Goal: Find specific page/section: Find specific page/section

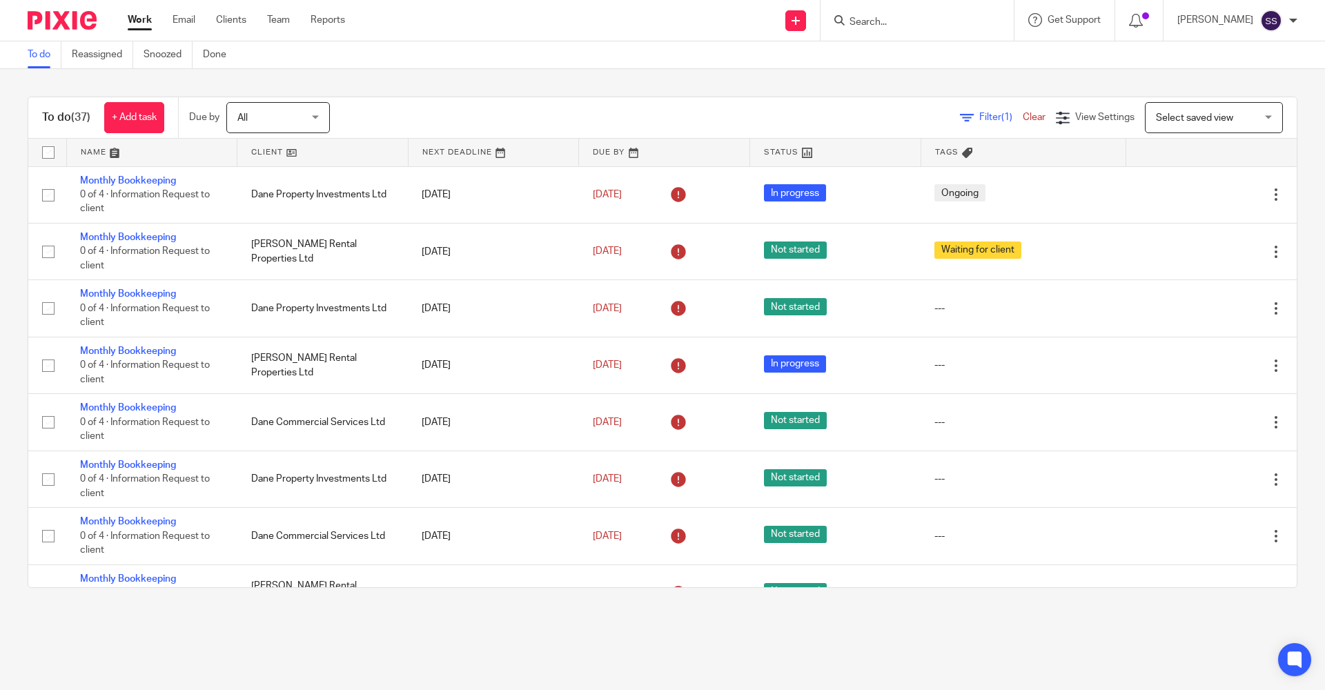
scroll to position [1633, 0]
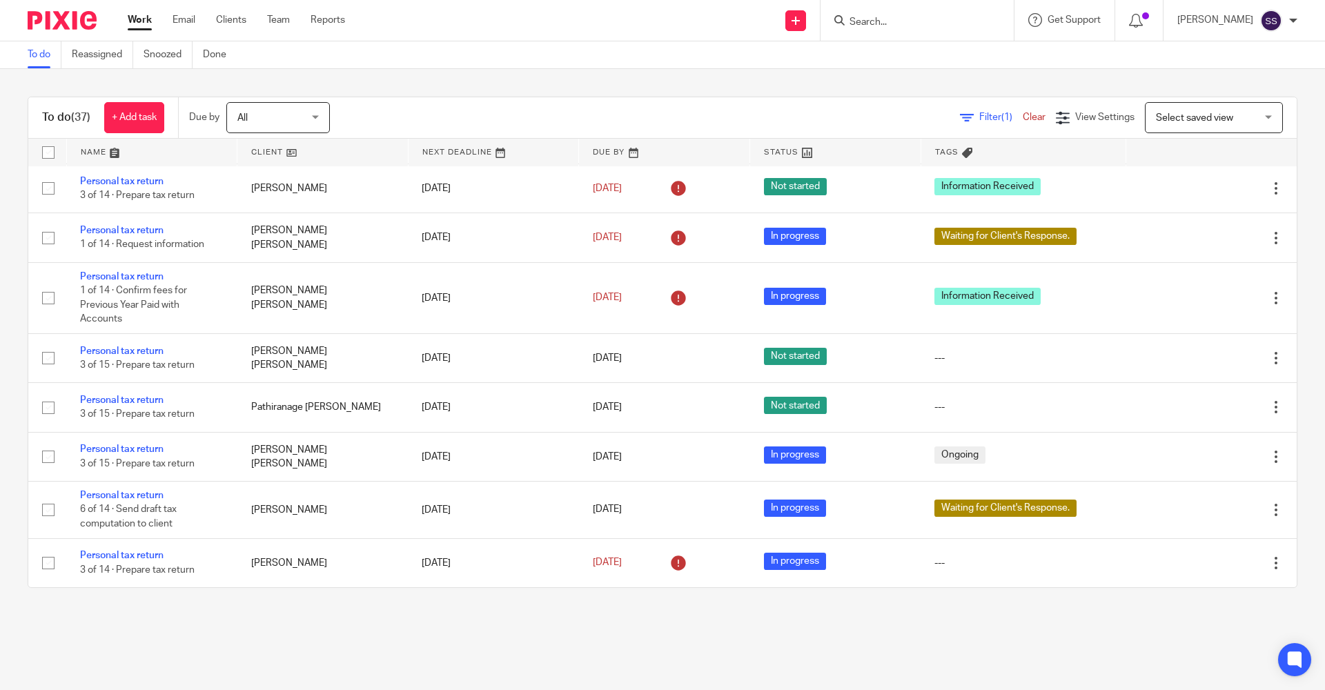
click at [867, 7] on div at bounding box center [917, 20] width 193 height 41
click at [867, 20] on input "Search" at bounding box center [910, 23] width 124 height 12
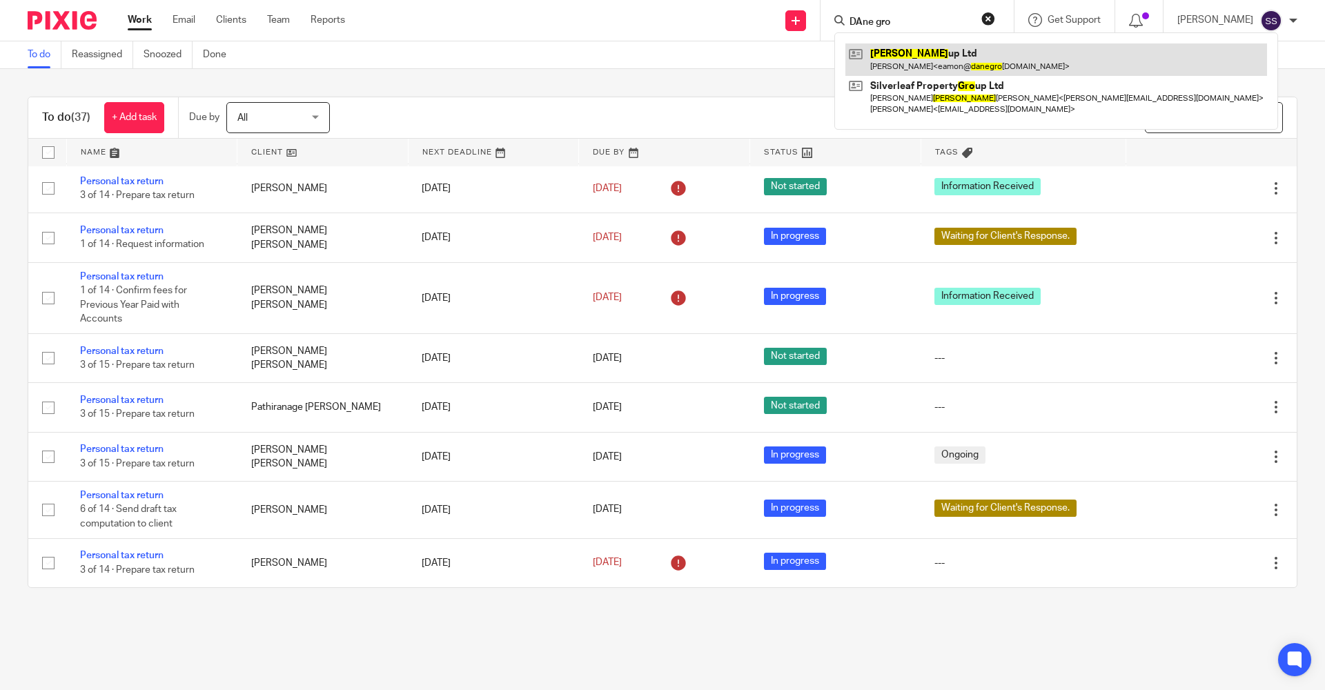
type input "DAne gro"
click at [933, 61] on link at bounding box center [1057, 59] width 422 height 32
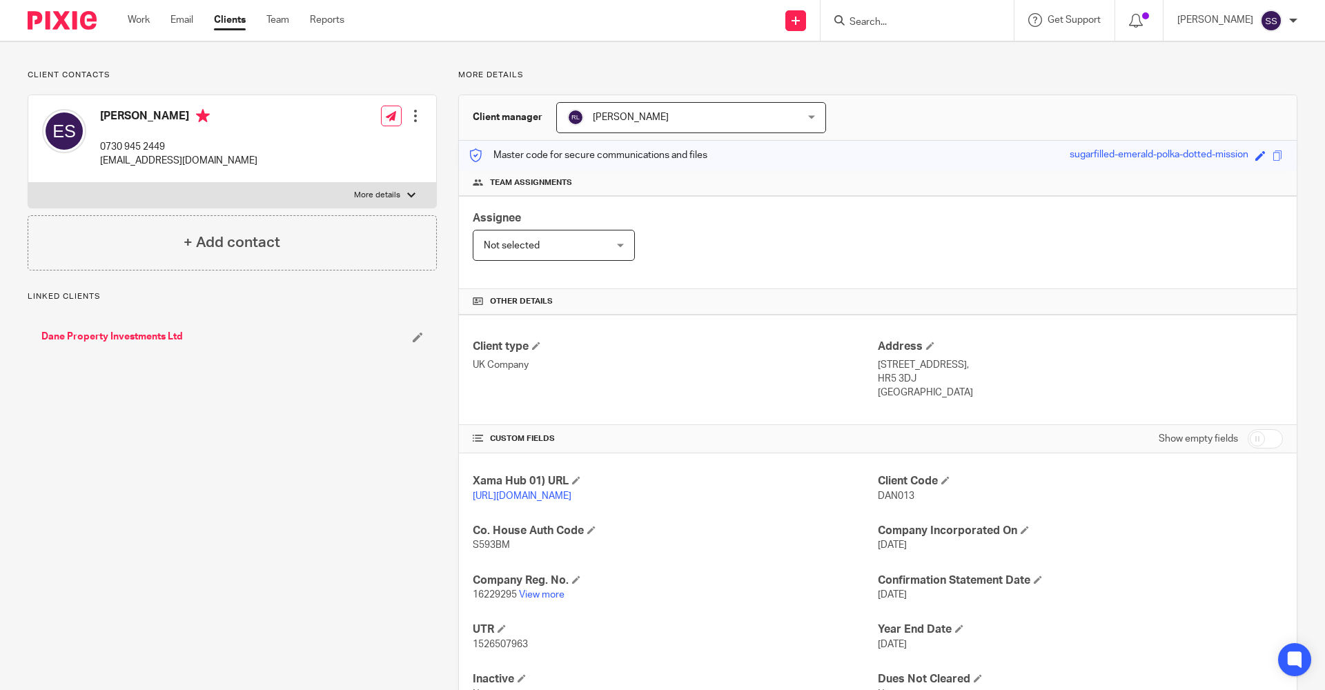
scroll to position [151, 0]
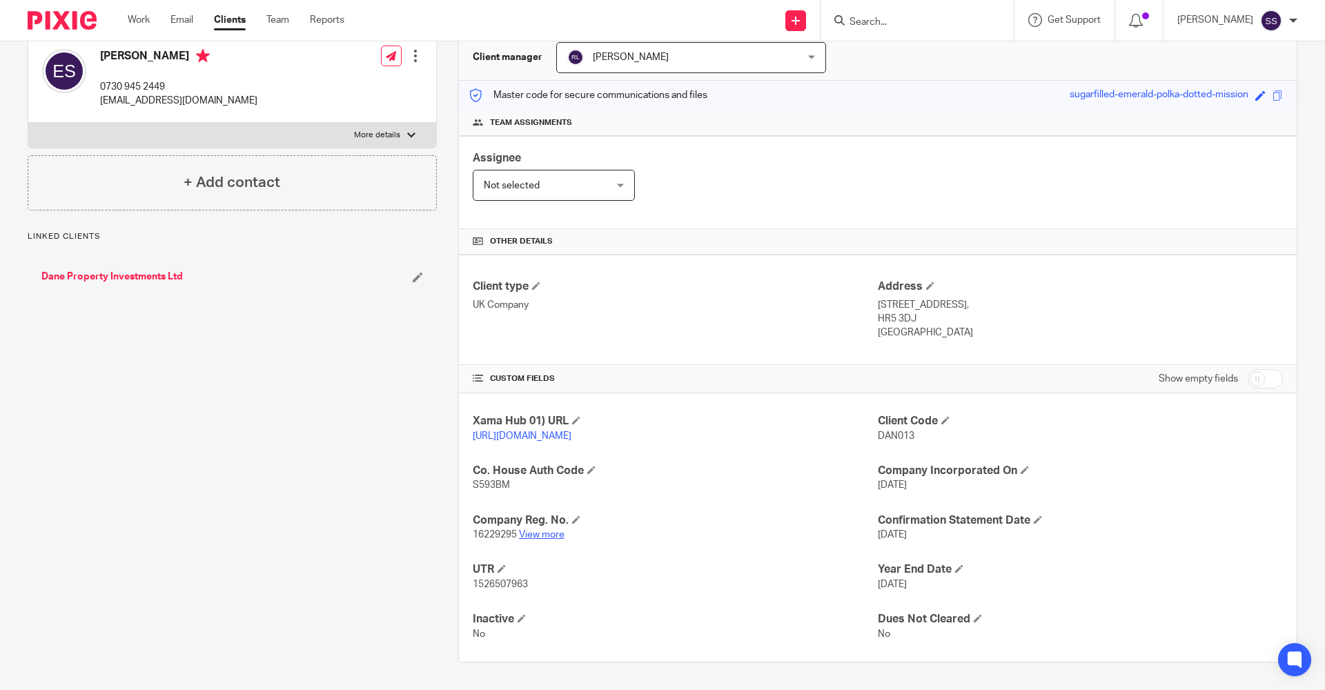
click at [538, 535] on link "View more" at bounding box center [542, 535] width 46 height 10
